Goal: Transaction & Acquisition: Purchase product/service

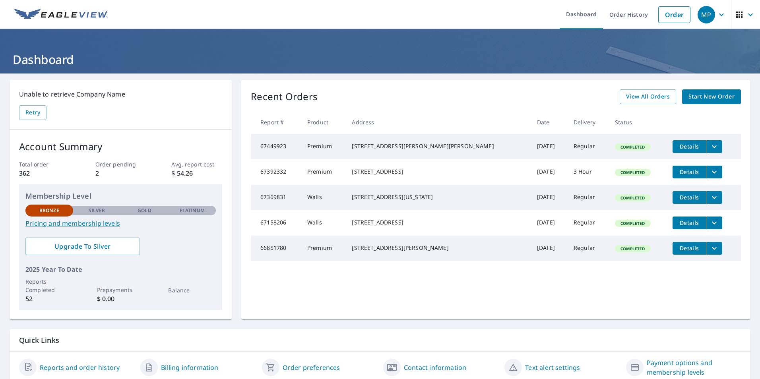
click at [362, 13] on ul "Dashboard Order History Order" at bounding box center [403, 14] width 581 height 29
click at [360, 19] on ul "Dashboard Order History Order" at bounding box center [403, 14] width 581 height 29
click at [662, 14] on link "Order" at bounding box center [674, 14] width 32 height 17
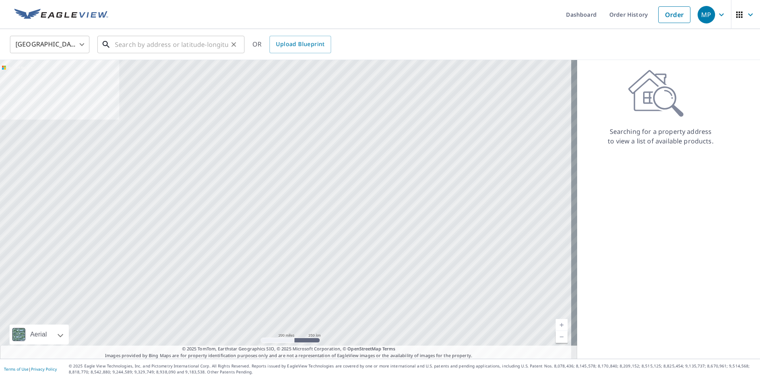
click at [132, 45] on input "text" at bounding box center [171, 44] width 113 height 22
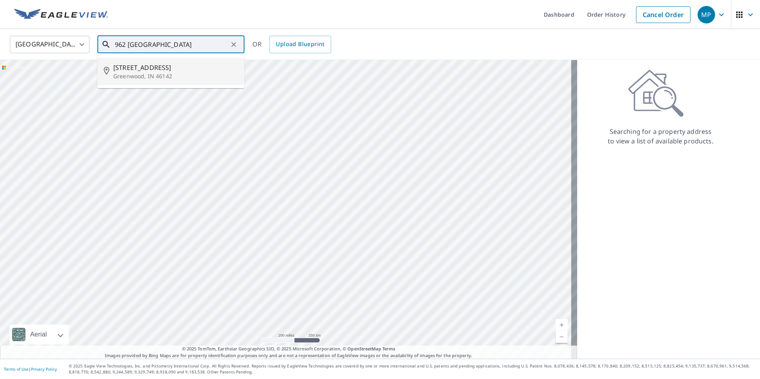
click at [211, 73] on p "Greenwood, IN 46142" at bounding box center [175, 76] width 125 height 8
type input "[STREET_ADDRESS][PERSON_NAME]"
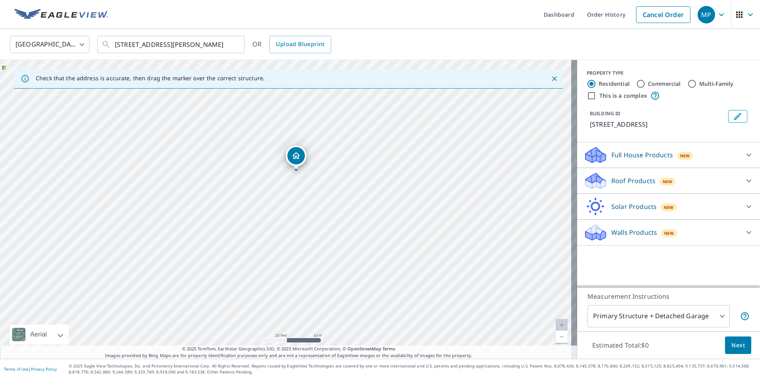
drag, startPoint x: 275, startPoint y: 187, endPoint x: 285, endPoint y: 168, distance: 21.3
click at [285, 168] on div "[STREET_ADDRESS][PERSON_NAME]" at bounding box center [288, 209] width 577 height 299
click at [678, 177] on div "Roof Products New" at bounding box center [661, 181] width 156 height 19
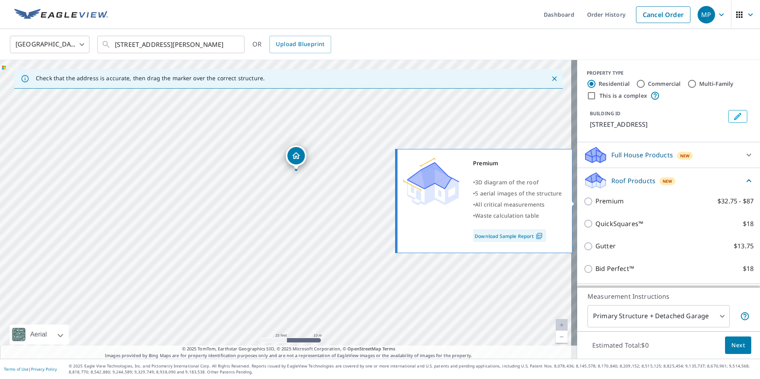
click at [611, 203] on p "Premium" at bounding box center [609, 201] width 28 height 10
click at [595, 203] on input "Premium $32.75 - $87" at bounding box center [589, 202] width 12 height 10
checkbox input "true"
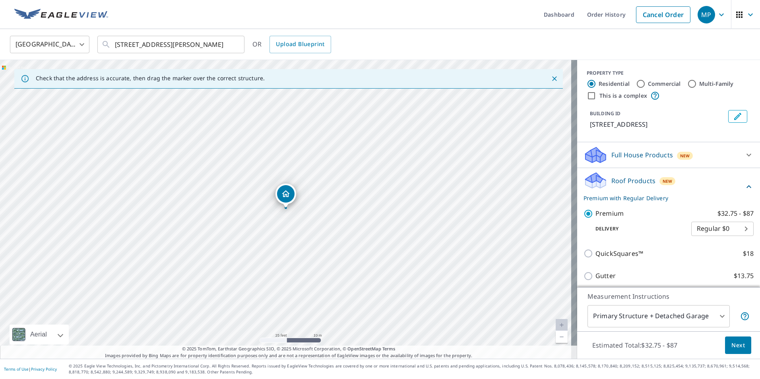
scroll to position [40, 0]
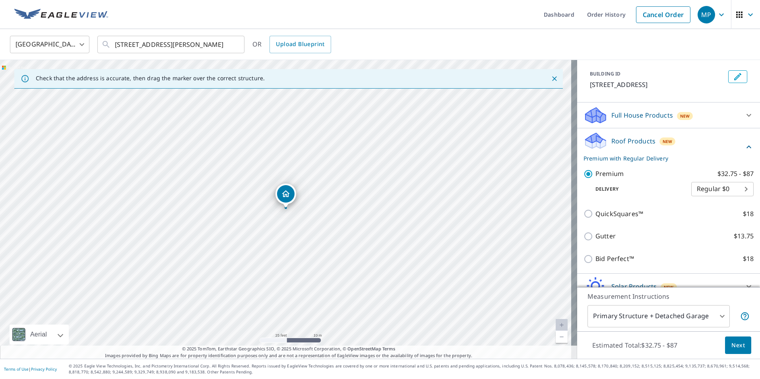
click at [706, 316] on body "MP MP Dashboard Order History Cancel Order MP [GEOGRAPHIC_DATA] [GEOGRAPHIC_DAT…" at bounding box center [380, 189] width 760 height 379
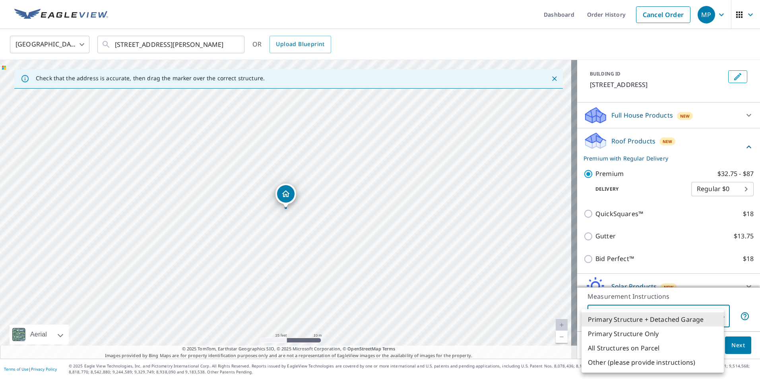
click at [635, 335] on li "Primary Structure Only" at bounding box center [652, 334] width 142 height 14
type input "2"
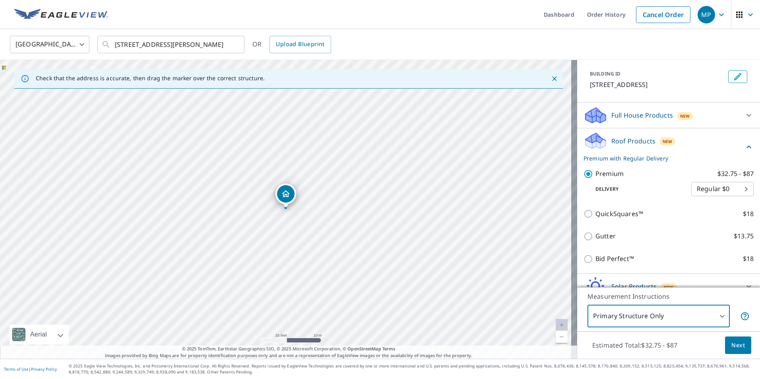
click at [731, 344] on span "Next" at bounding box center [738, 346] width 14 height 10
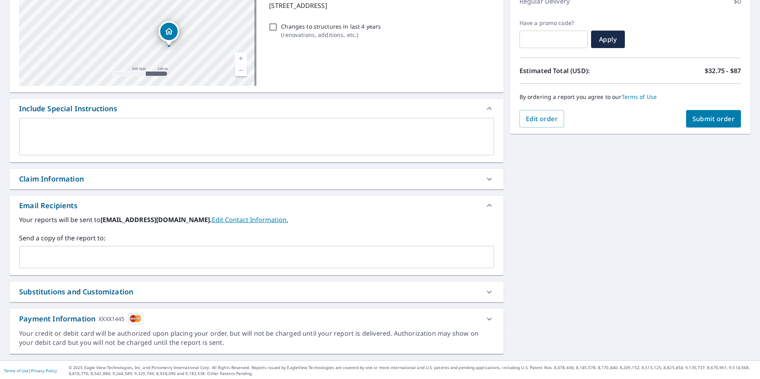
scroll to position [121, 0]
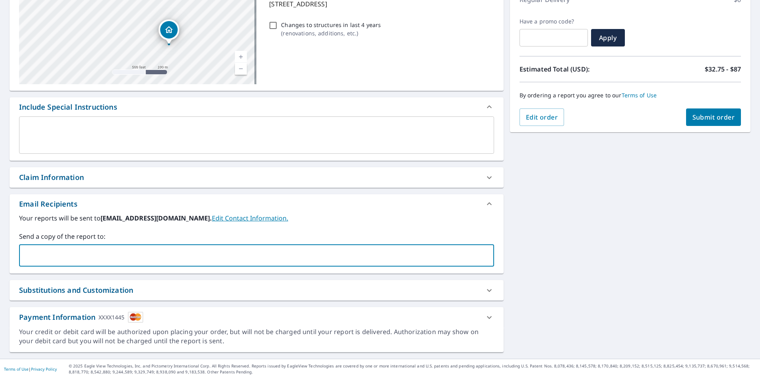
click at [147, 259] on input "text" at bounding box center [251, 255] width 456 height 15
type input "[EMAIL_ADDRESS][DOMAIN_NAME]"
click at [692, 118] on span "Submit order" at bounding box center [713, 117] width 43 height 9
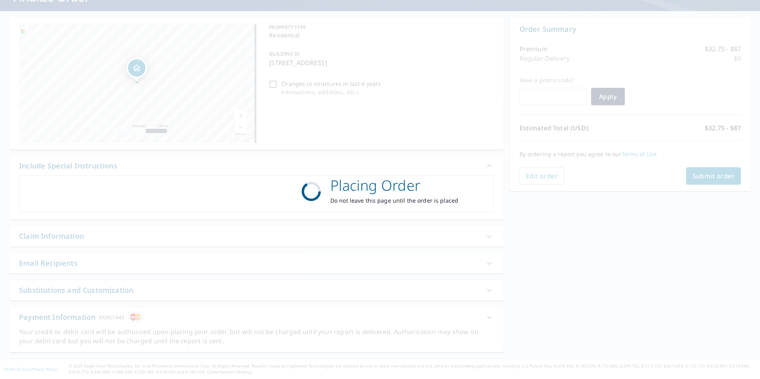
scroll to position [62, 0]
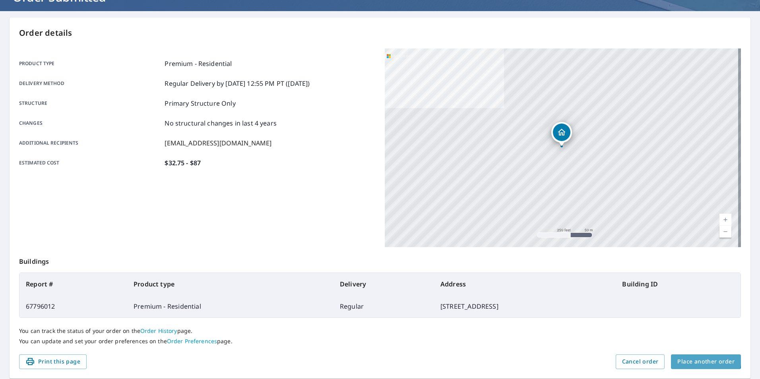
click at [695, 358] on span "Place another order" at bounding box center [705, 362] width 57 height 10
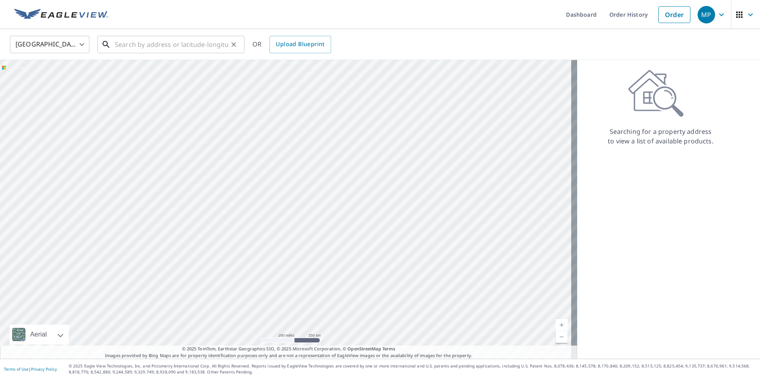
click at [138, 47] on input "text" at bounding box center [171, 44] width 113 height 22
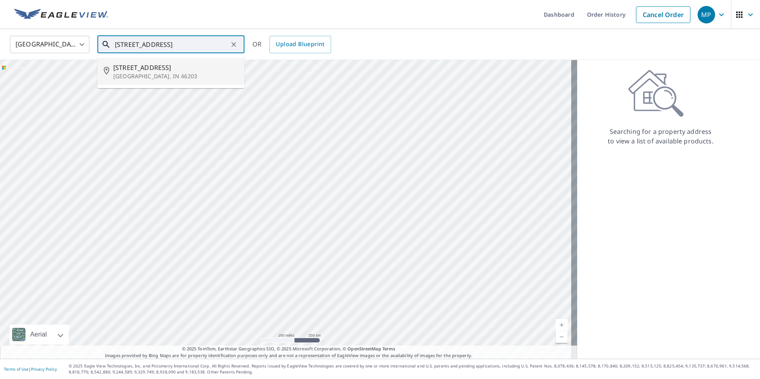
click at [203, 64] on span "[STREET_ADDRESS]" at bounding box center [175, 68] width 125 height 10
type input "[STREET_ADDRESS]"
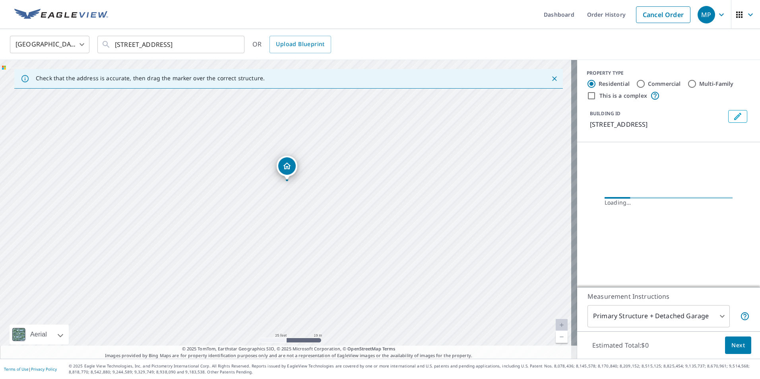
drag, startPoint x: 397, startPoint y: 214, endPoint x: 319, endPoint y: 165, distance: 91.6
click at [319, 165] on div "[STREET_ADDRESS]" at bounding box center [288, 209] width 577 height 299
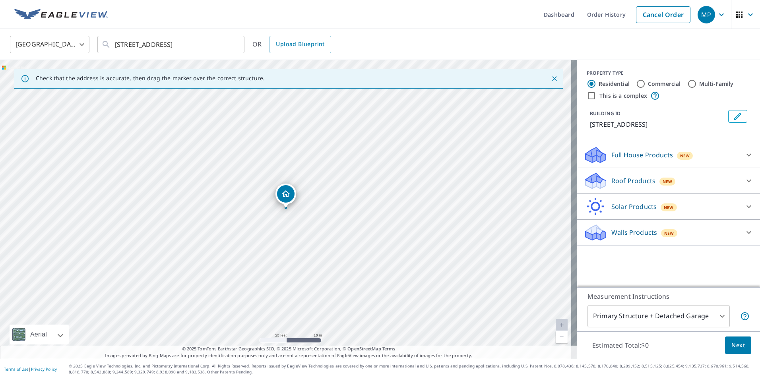
click at [673, 176] on div "Roof Products New" at bounding box center [661, 181] width 156 height 19
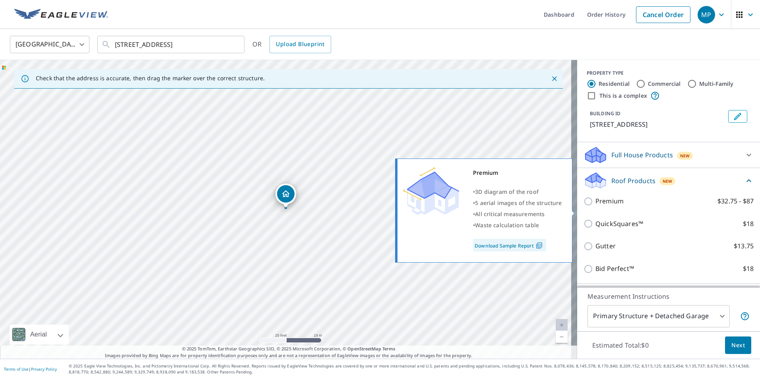
click at [608, 206] on p "Premium" at bounding box center [609, 201] width 28 height 10
click at [595, 206] on input "Premium $32.75 - $87" at bounding box center [589, 202] width 12 height 10
checkbox input "true"
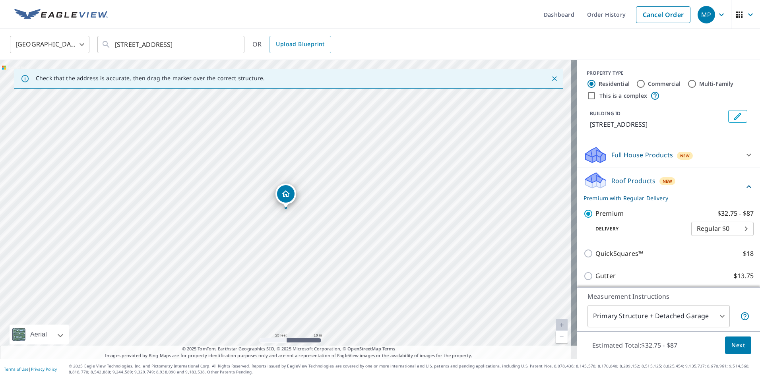
click at [669, 314] on body "MP MP Dashboard Order History Cancel Order MP [GEOGRAPHIC_DATA] [GEOGRAPHIC_DAT…" at bounding box center [380, 189] width 760 height 379
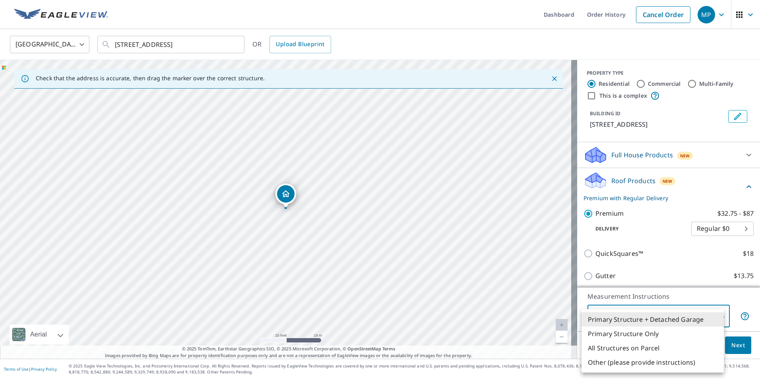
click at [654, 332] on li "Primary Structure Only" at bounding box center [652, 334] width 142 height 14
type input "2"
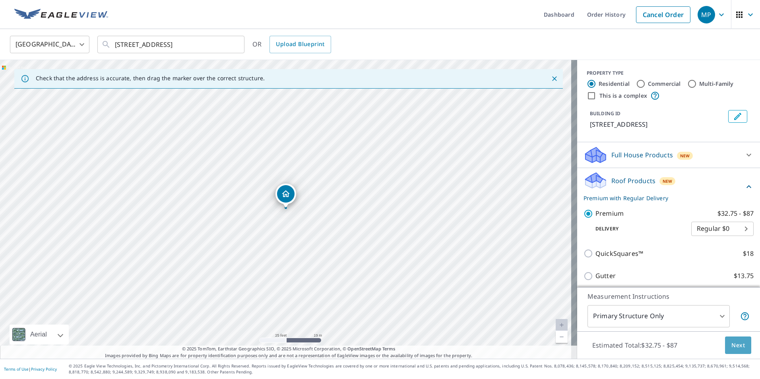
click at [732, 346] on span "Next" at bounding box center [738, 346] width 14 height 10
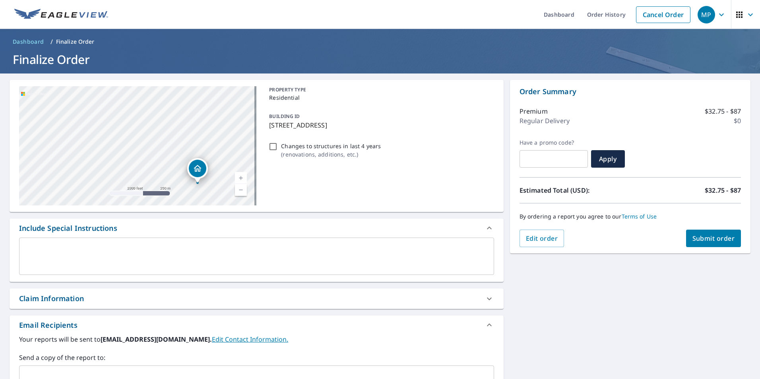
scroll to position [121, 0]
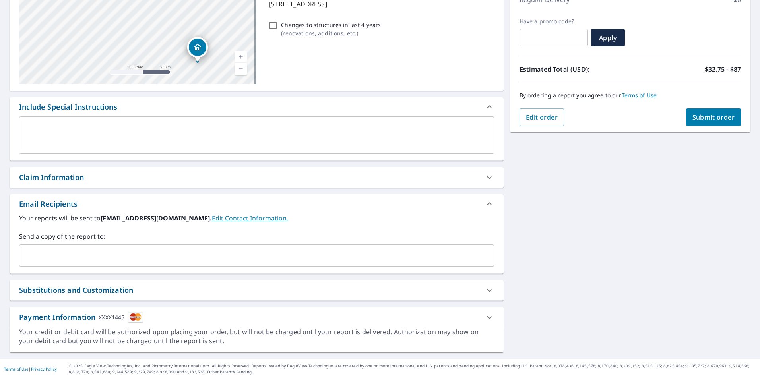
click at [101, 257] on input "text" at bounding box center [251, 255] width 456 height 15
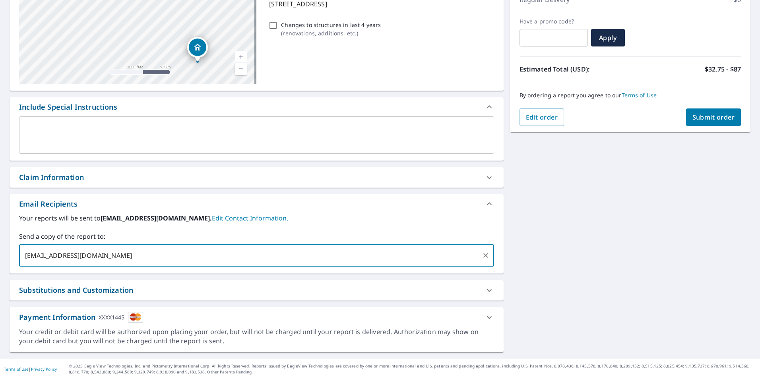
type input "[EMAIL_ADDRESS][DOMAIN_NAME]"
click at [719, 112] on button "Submit order" at bounding box center [713, 116] width 55 height 17
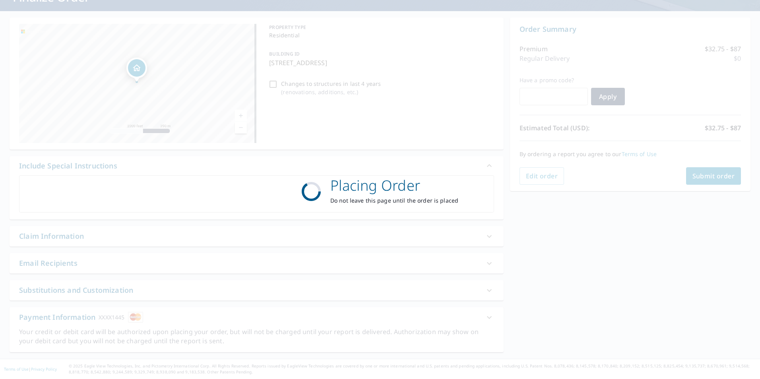
scroll to position [62, 0]
